Goal: Task Accomplishment & Management: Complete application form

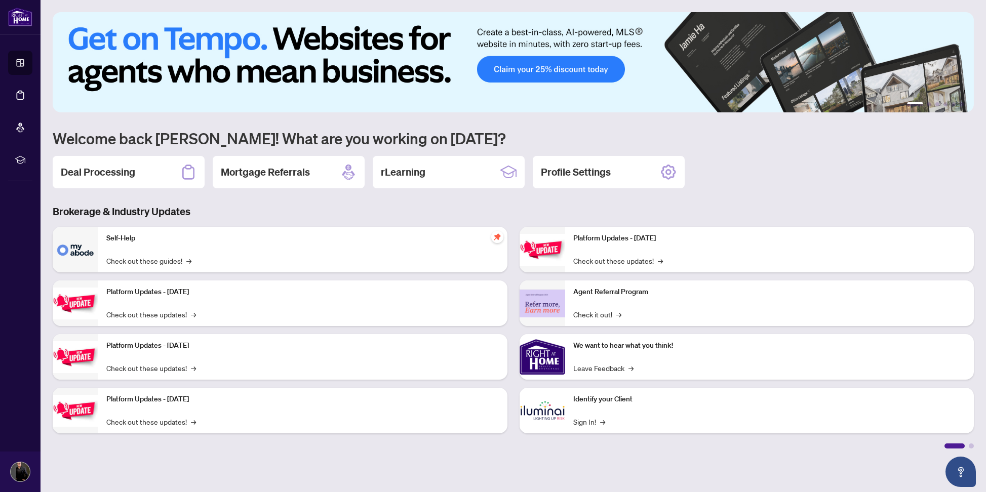
drag, startPoint x: 95, startPoint y: 164, endPoint x: 98, endPoint y: 170, distance: 7.1
click at [95, 164] on div "Deal Processing" at bounding box center [129, 172] width 152 height 32
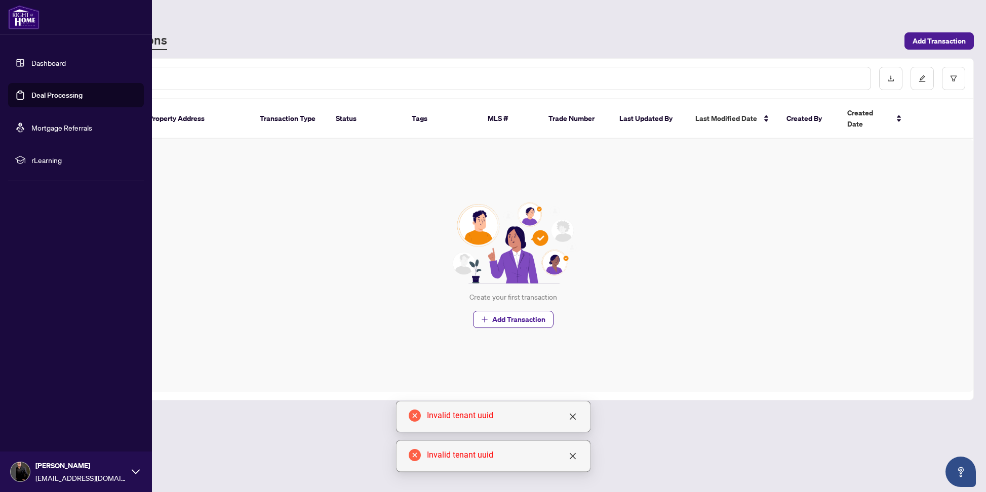
click at [31, 67] on link "Dashboard" at bounding box center [48, 62] width 34 height 9
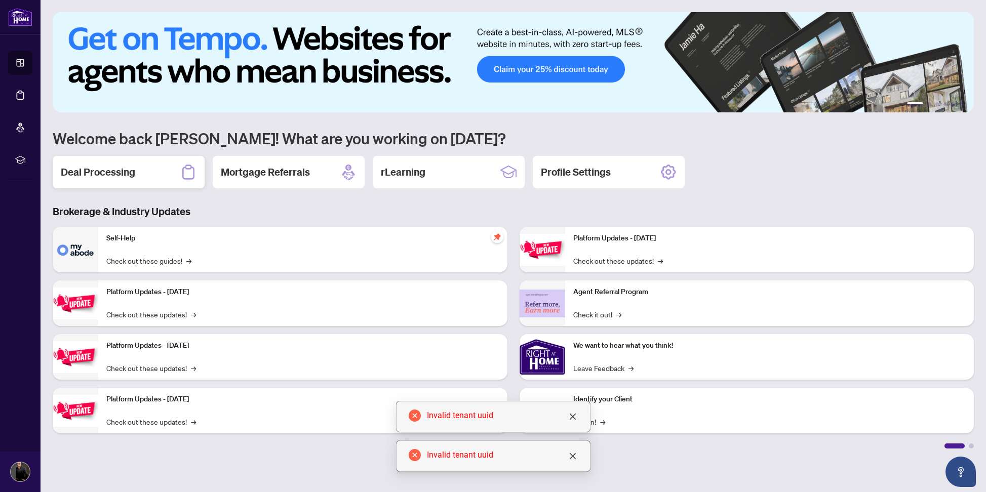
click at [111, 173] on h2 "Deal Processing" at bounding box center [98, 172] width 74 height 14
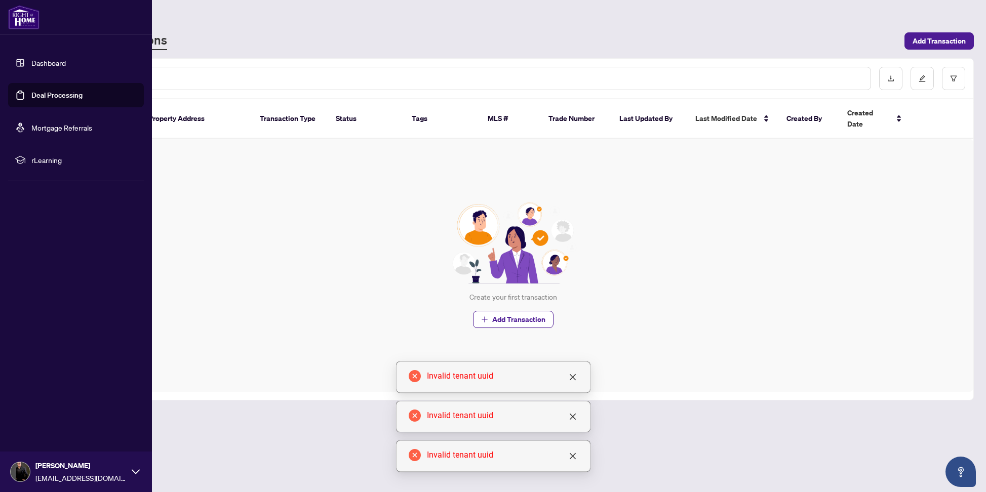
scroll to position [-1, 1]
click at [36, 67] on link "Dashboard" at bounding box center [48, 62] width 34 height 9
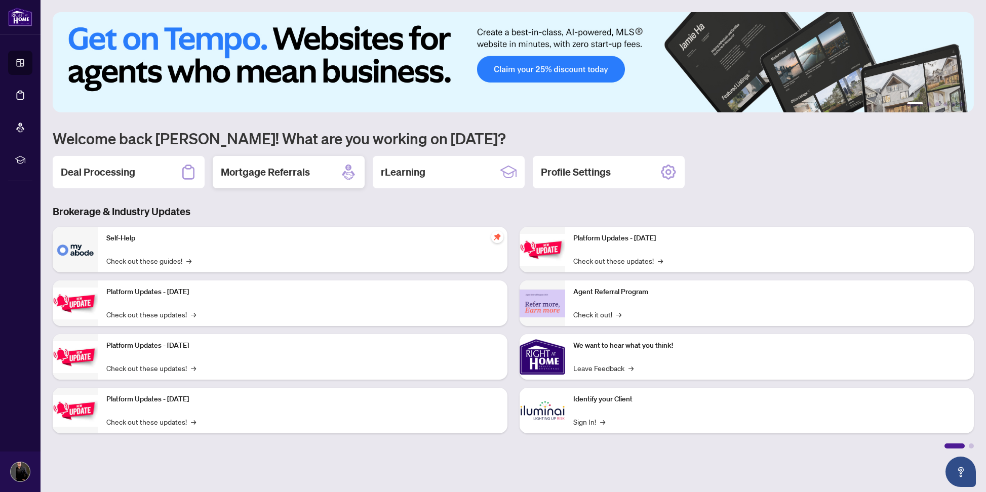
click at [298, 179] on h2 "Mortgage Referrals" at bounding box center [265, 172] width 89 height 14
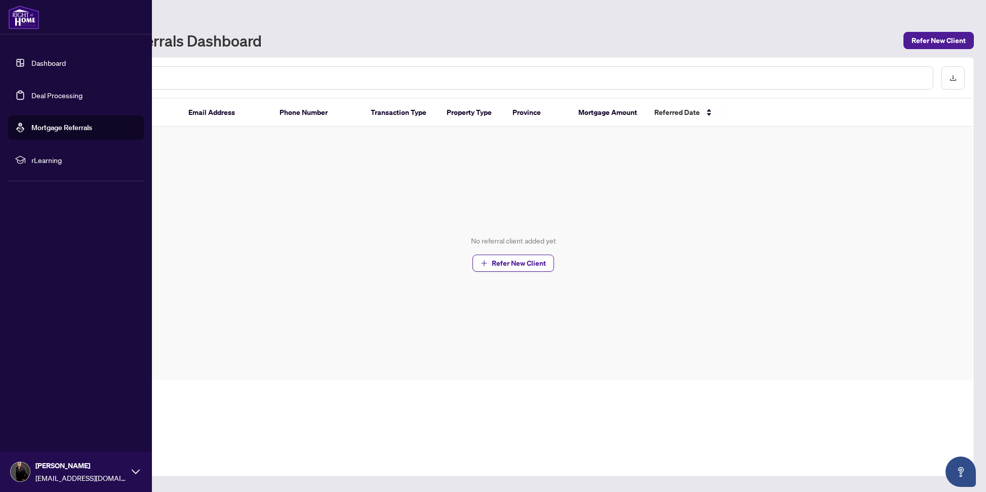
click at [31, 67] on link "Dashboard" at bounding box center [48, 62] width 34 height 9
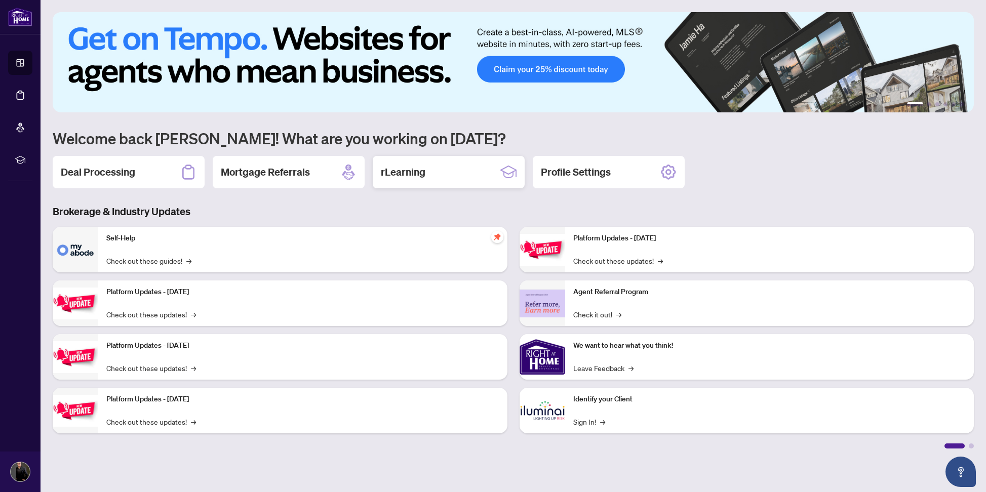
click at [451, 174] on div "rLearning" at bounding box center [449, 172] width 152 height 32
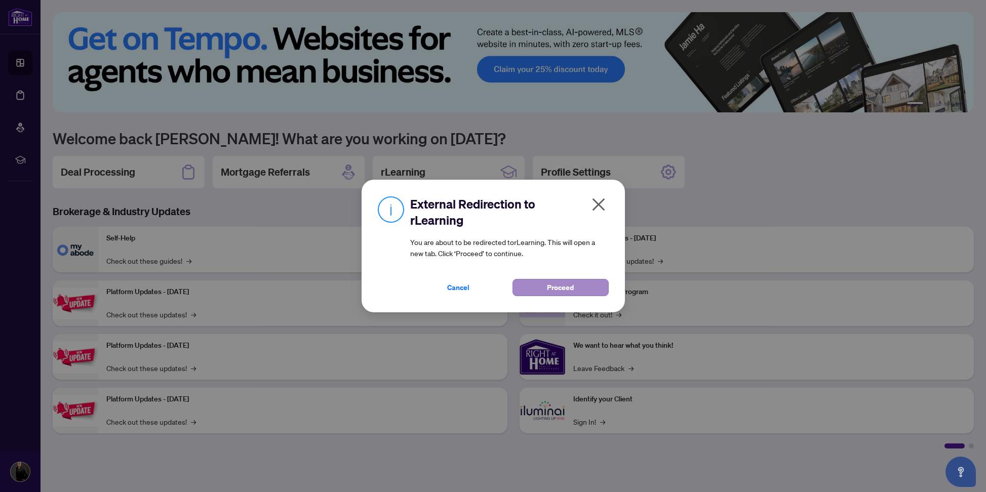
click at [558, 288] on span "Proceed" at bounding box center [560, 288] width 27 height 16
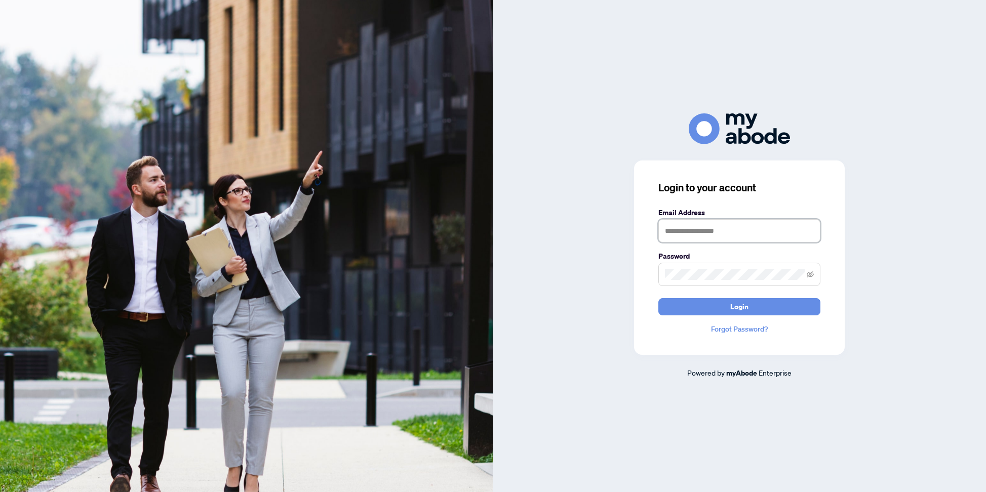
type input "**********"
click at [728, 308] on button "Login" at bounding box center [739, 306] width 162 height 17
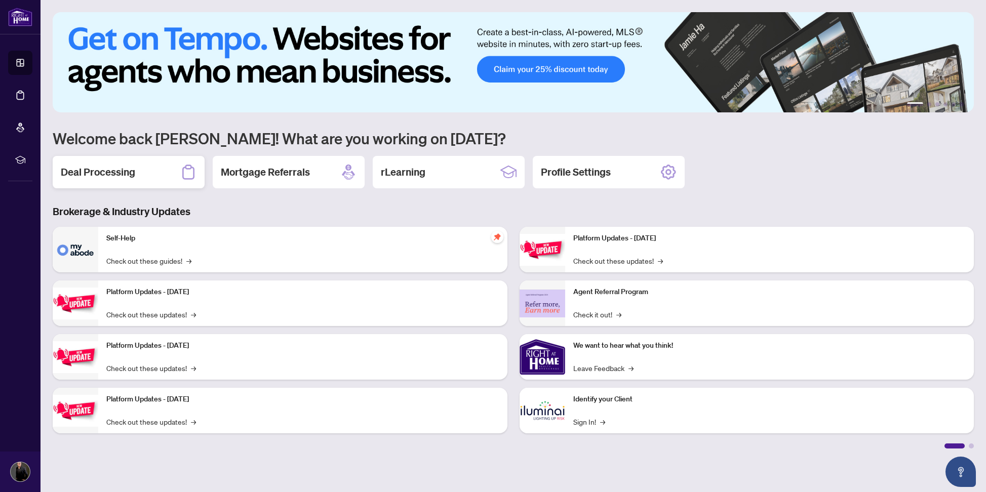
click at [100, 174] on h2 "Deal Processing" at bounding box center [98, 172] width 74 height 14
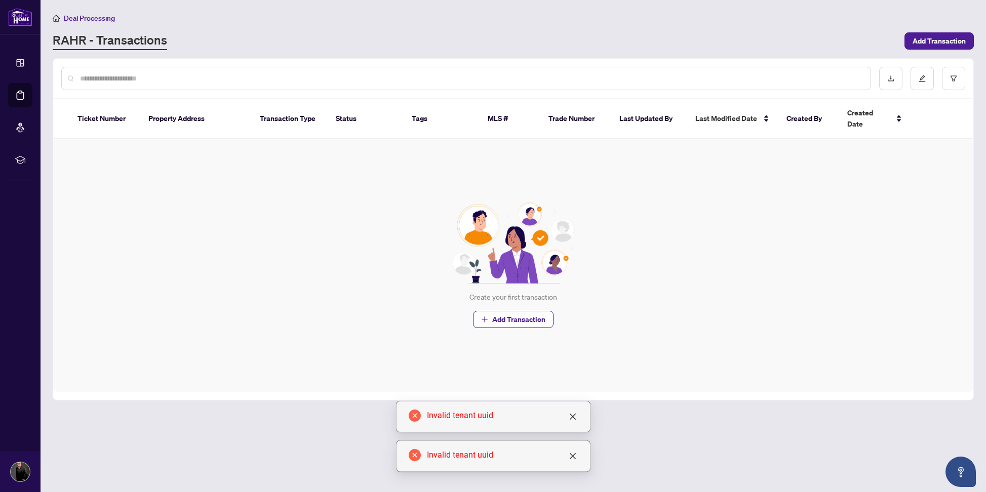
drag, startPoint x: 101, startPoint y: 111, endPoint x: 109, endPoint y: 88, distance: 24.7
click at [101, 111] on th "Ticket Number" at bounding box center [104, 119] width 71 height 40
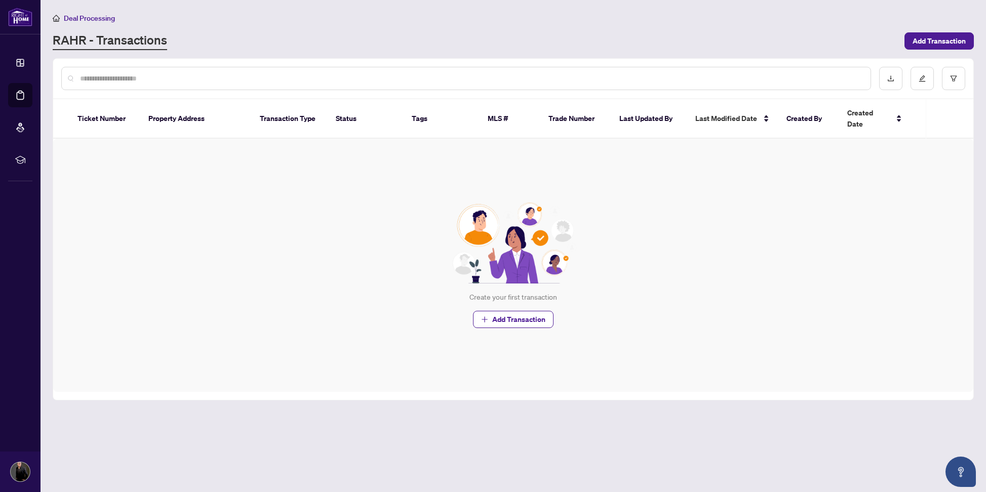
click at [245, 38] on div "RAHR - Transactions" at bounding box center [476, 41] width 846 height 18
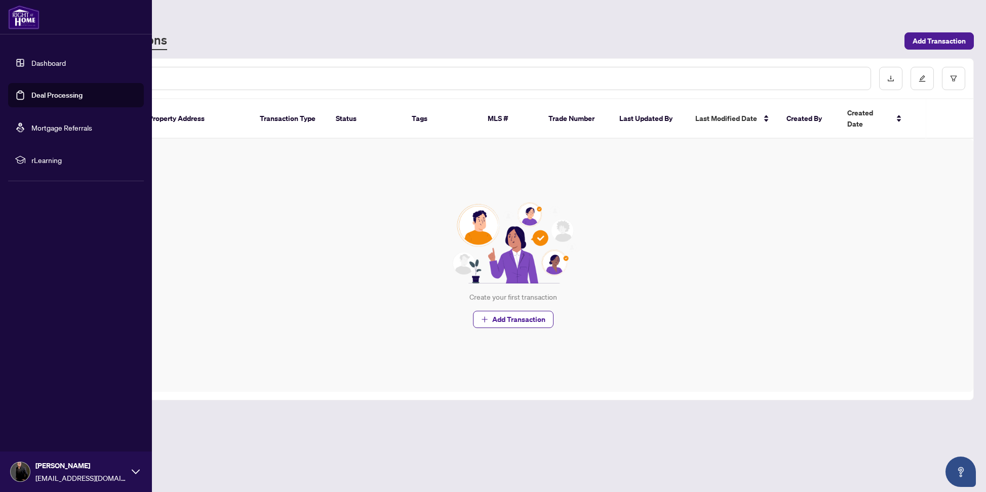
click at [38, 98] on link "Deal Processing" at bounding box center [56, 95] width 51 height 9
click at [61, 96] on link "Deal Processing" at bounding box center [56, 95] width 51 height 9
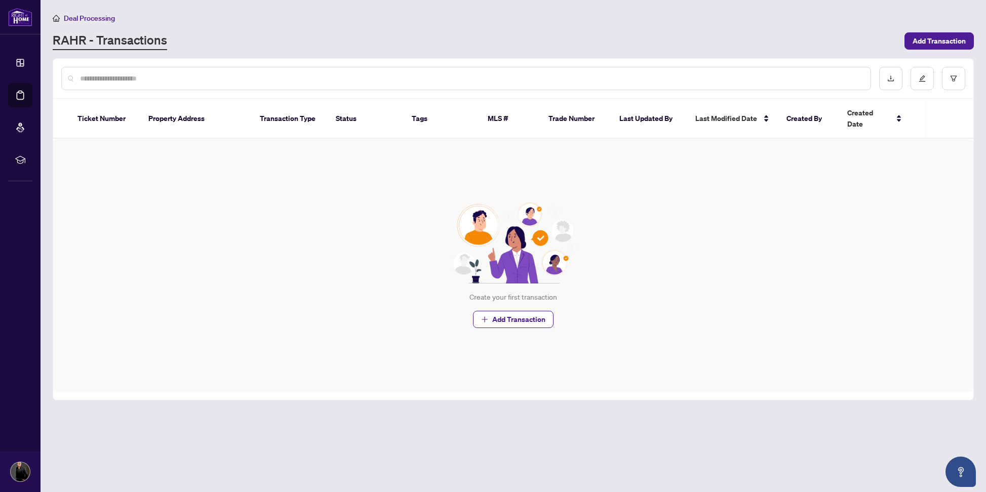
drag, startPoint x: 207, startPoint y: 177, endPoint x: 178, endPoint y: 140, distance: 46.9
click at [206, 175] on div "Create your first transaction Add Transaction" at bounding box center [513, 265] width 920 height 253
click at [205, 113] on th "Property Address" at bounding box center [195, 119] width 111 height 40
drag, startPoint x: 168, startPoint y: 113, endPoint x: 156, endPoint y: 114, distance: 11.7
click at [165, 113] on th "Property Address" at bounding box center [195, 119] width 111 height 40
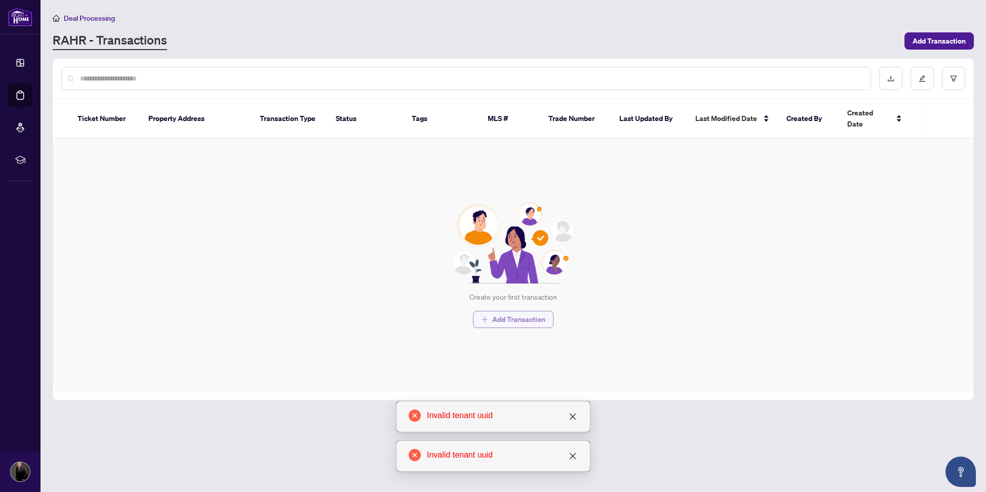
click at [486, 312] on span "button" at bounding box center [484, 320] width 7 height 16
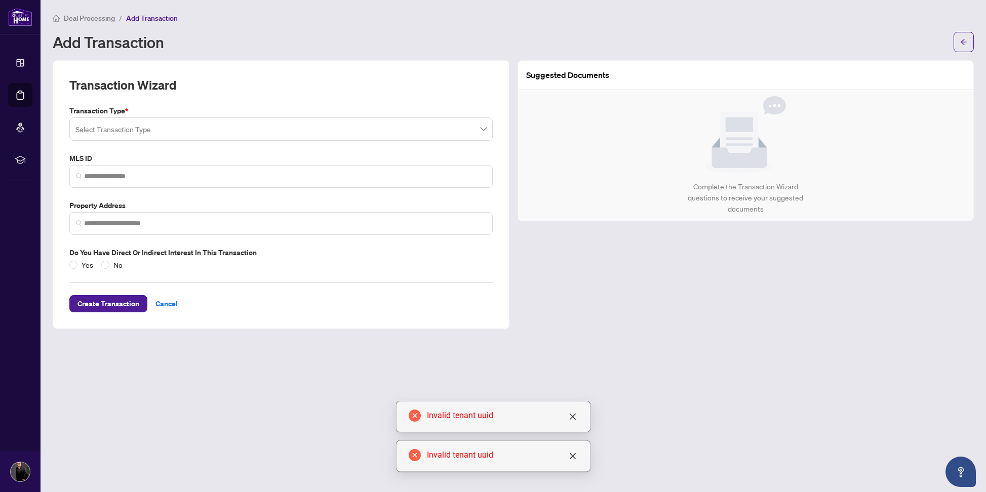
click at [579, 420] on div "Invalid tenant uuid" at bounding box center [493, 416] width 195 height 31
click at [572, 419] on icon "close" at bounding box center [573, 417] width 8 height 8
click at [572, 456] on icon "close" at bounding box center [572, 456] width 6 height 6
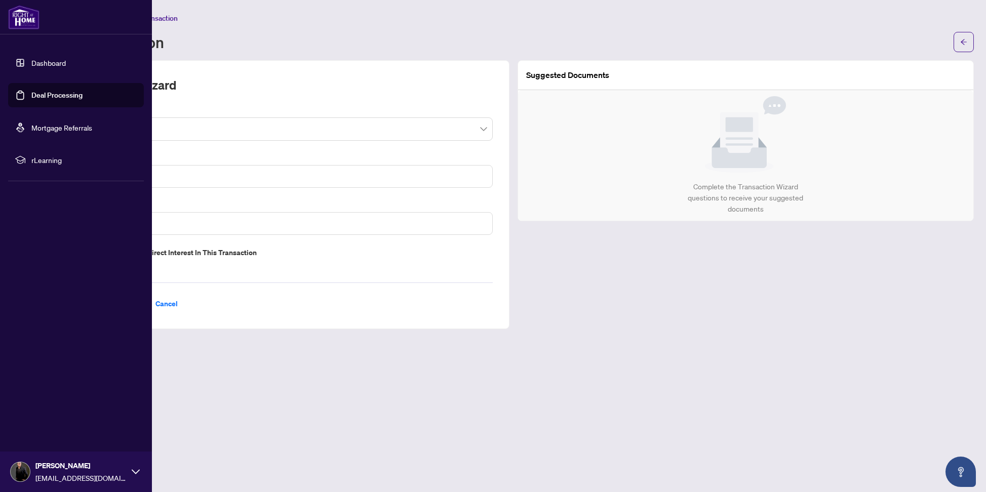
click at [31, 67] on link "Dashboard" at bounding box center [48, 62] width 34 height 9
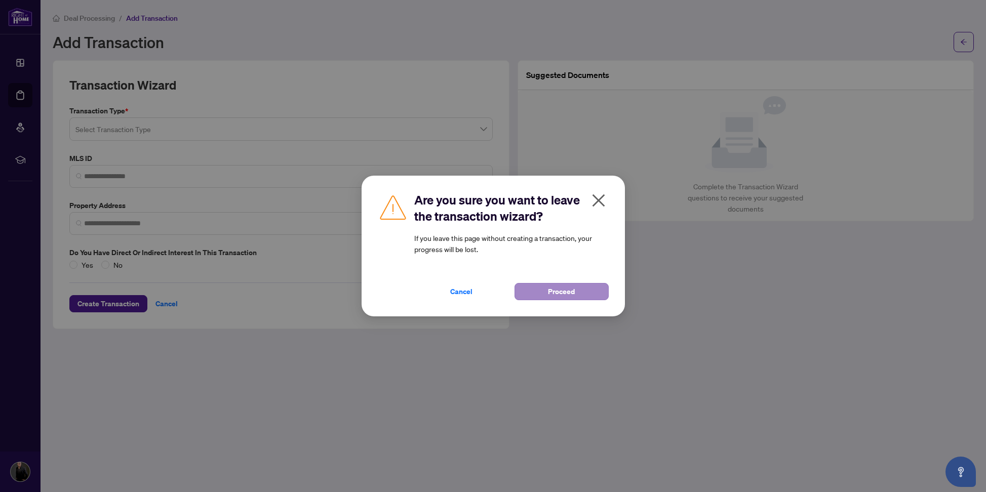
click at [553, 297] on span "Proceed" at bounding box center [561, 292] width 27 height 16
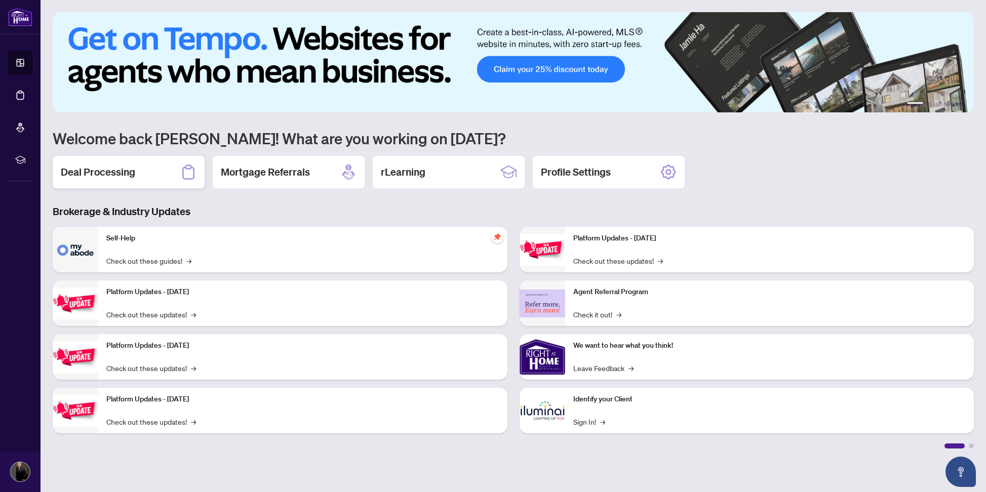
click at [109, 168] on h2 "Deal Processing" at bounding box center [98, 172] width 74 height 14
